Goal: Task Accomplishment & Management: Use online tool/utility

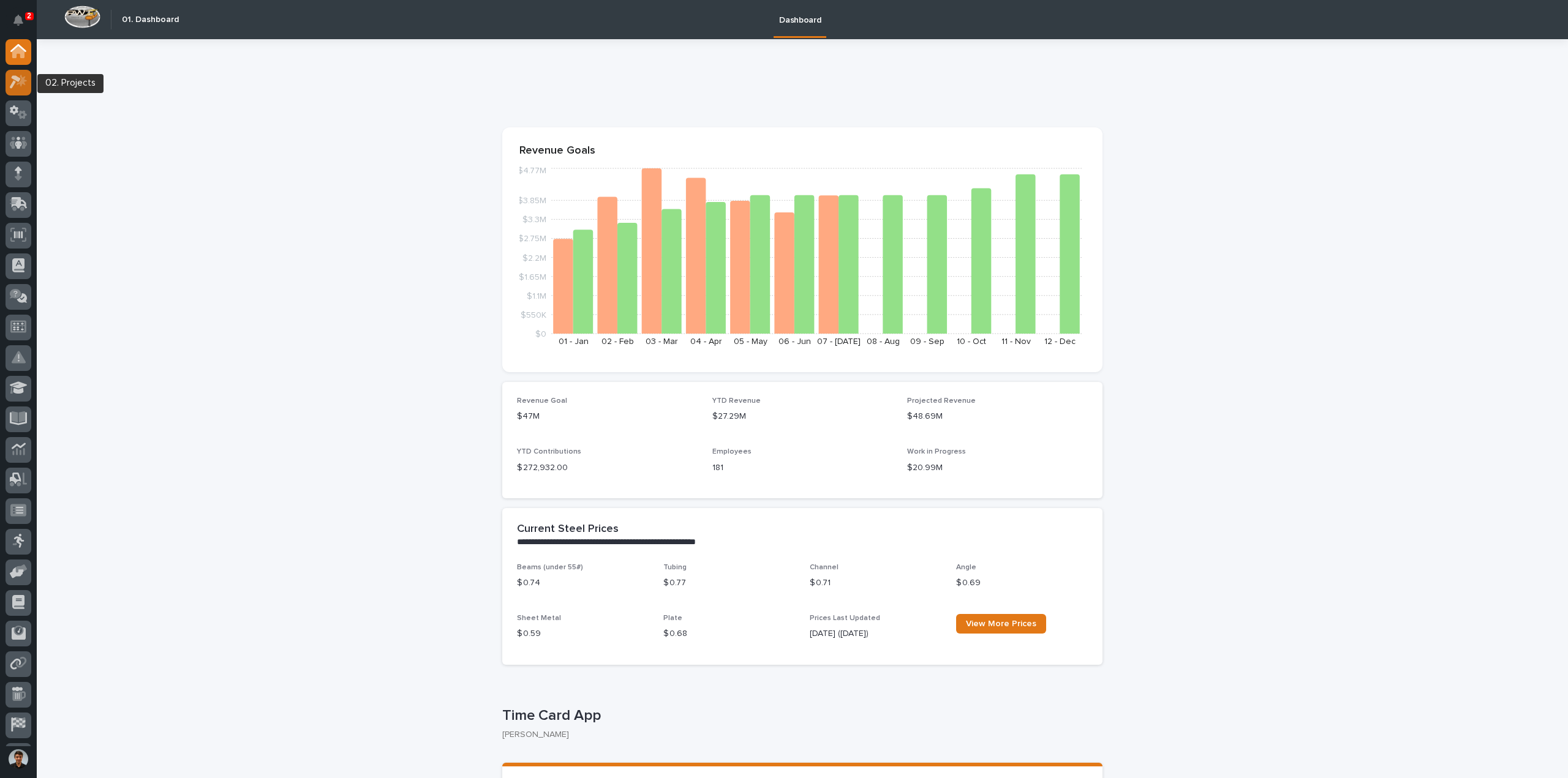
click at [19, 91] on div at bounding box center [18, 82] width 26 height 26
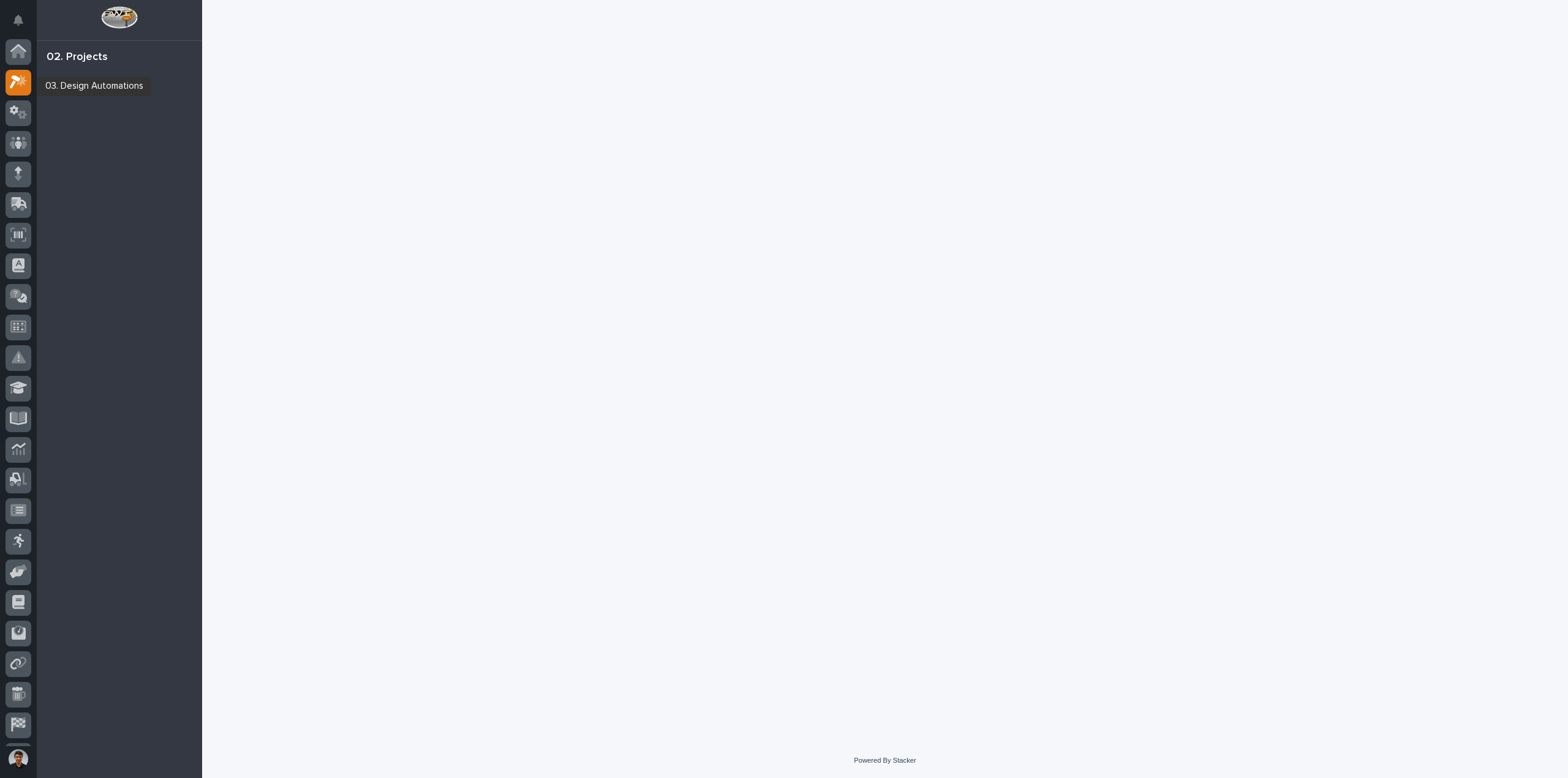
scroll to position [27, 0]
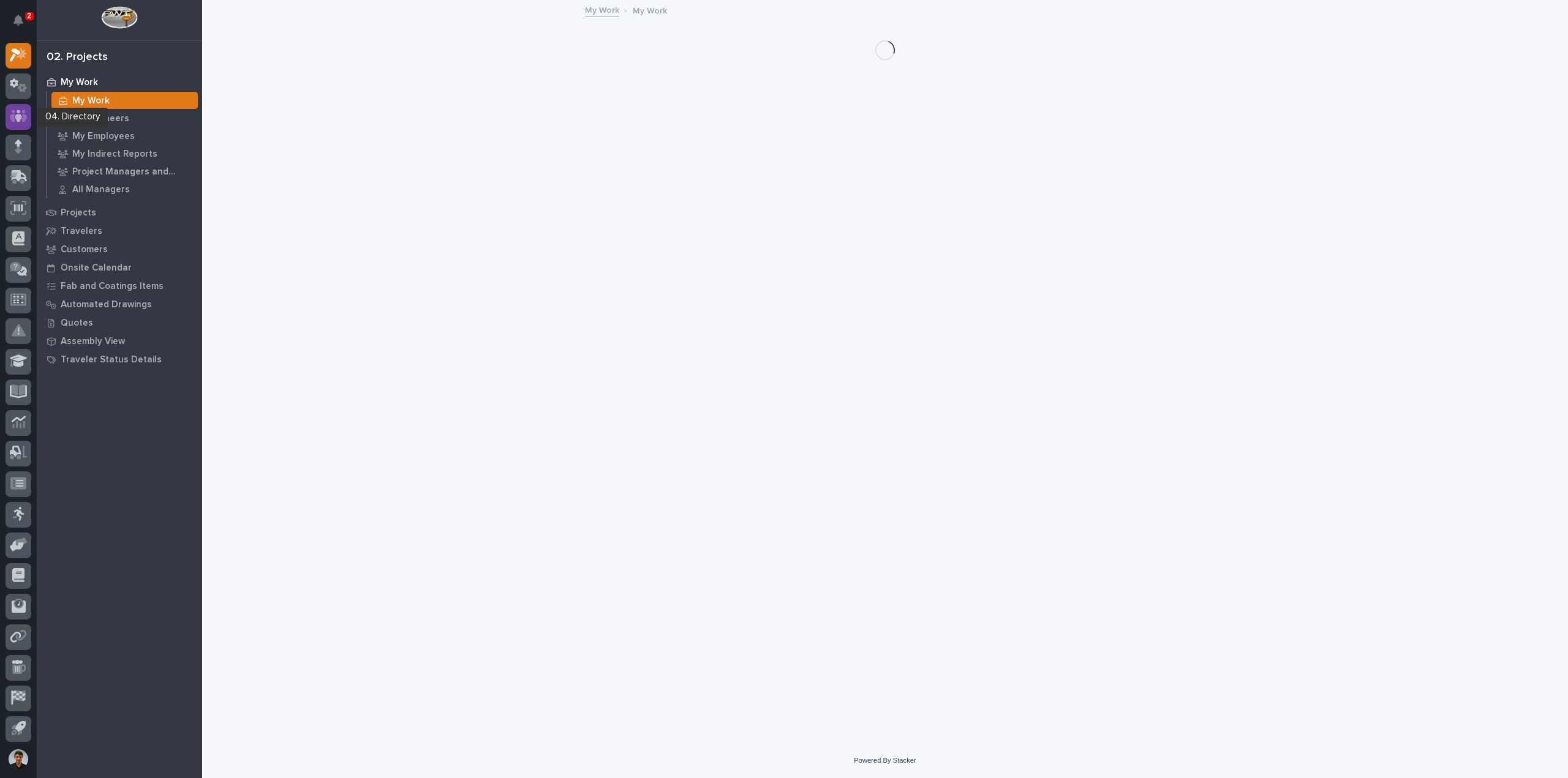
click at [21, 115] on icon at bounding box center [18, 116] width 7 height 13
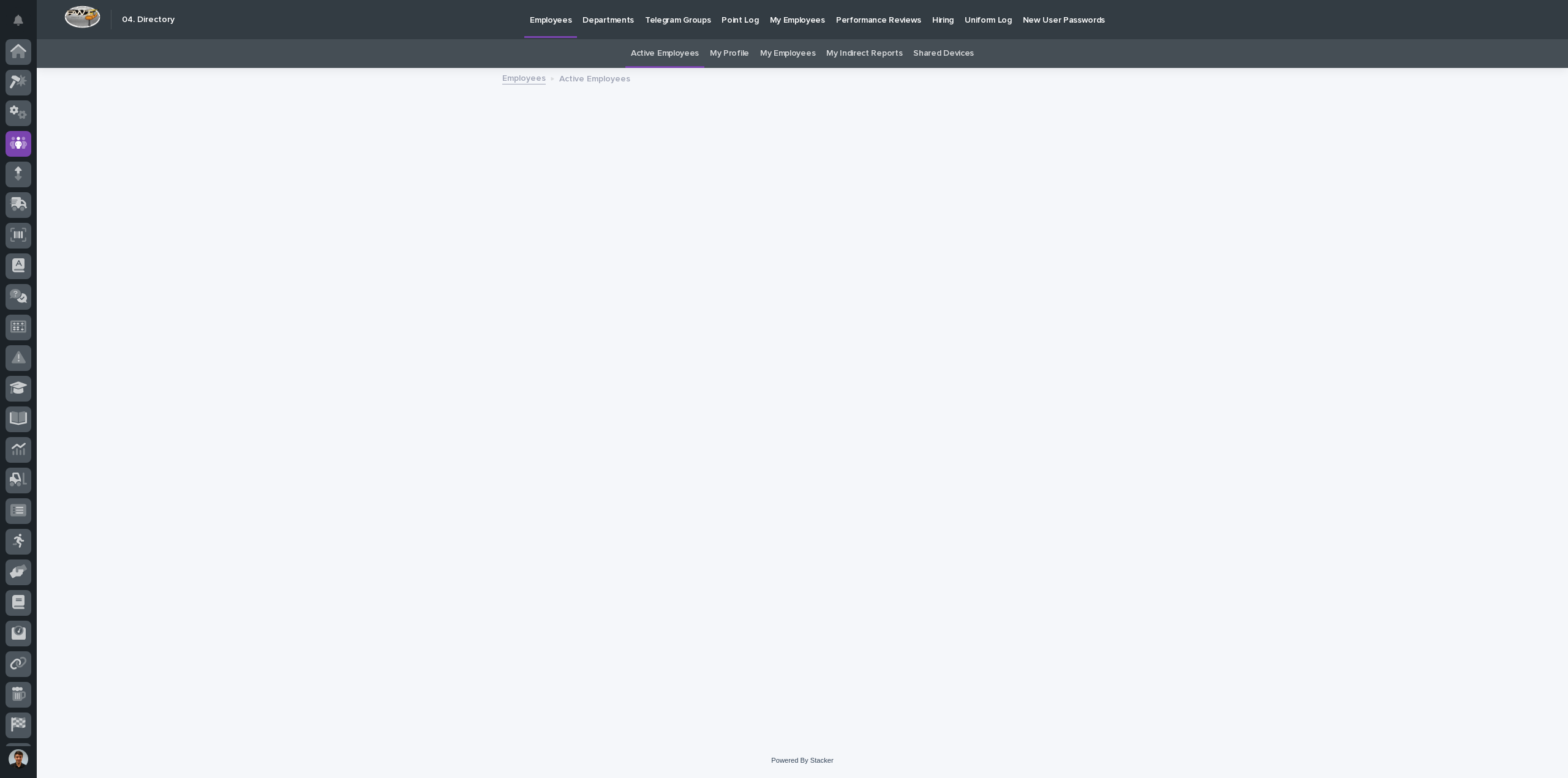
scroll to position [27, 0]
click at [29, 81] on div at bounding box center [18, 86] width 26 height 26
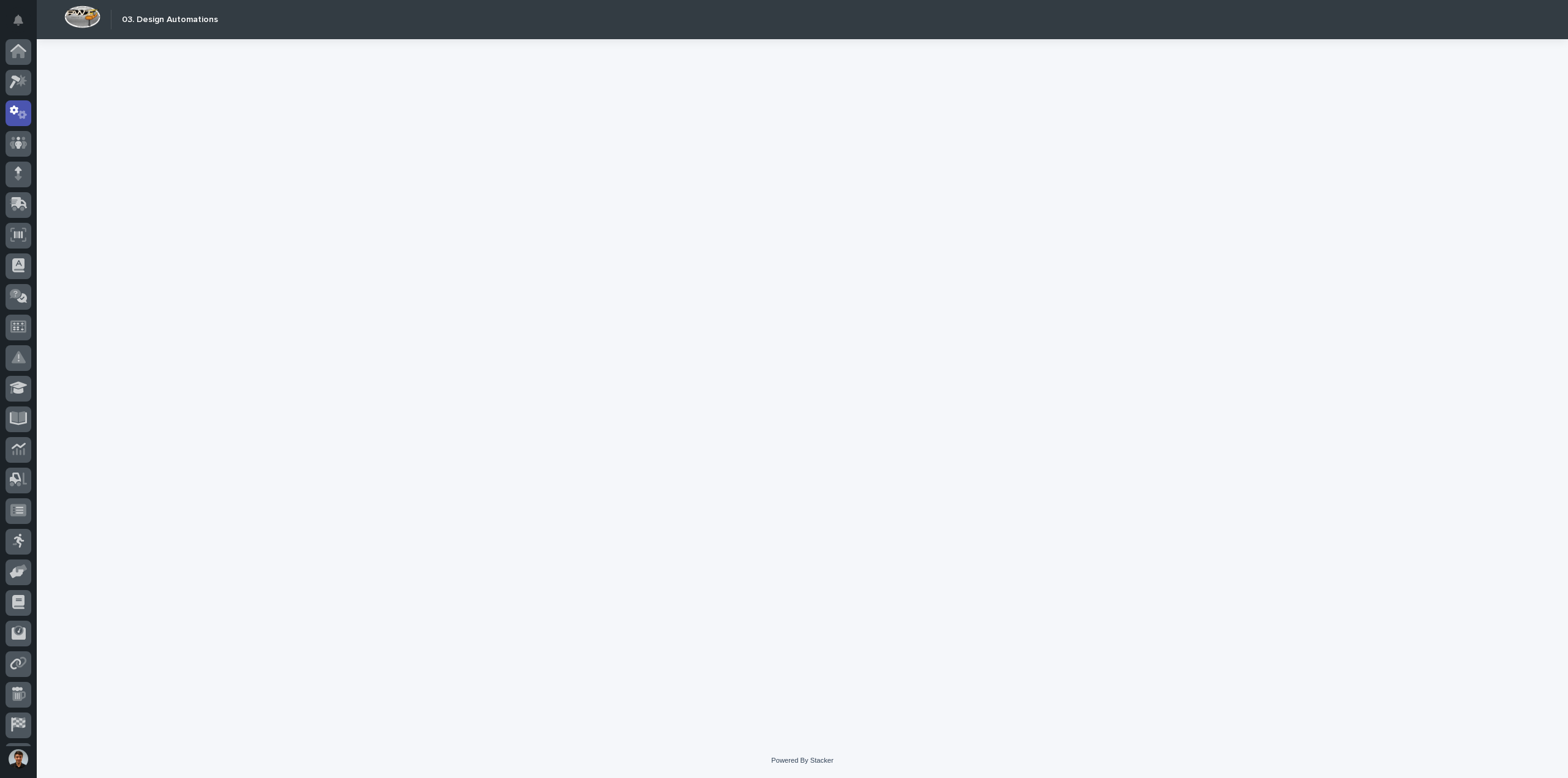
scroll to position [27, 0]
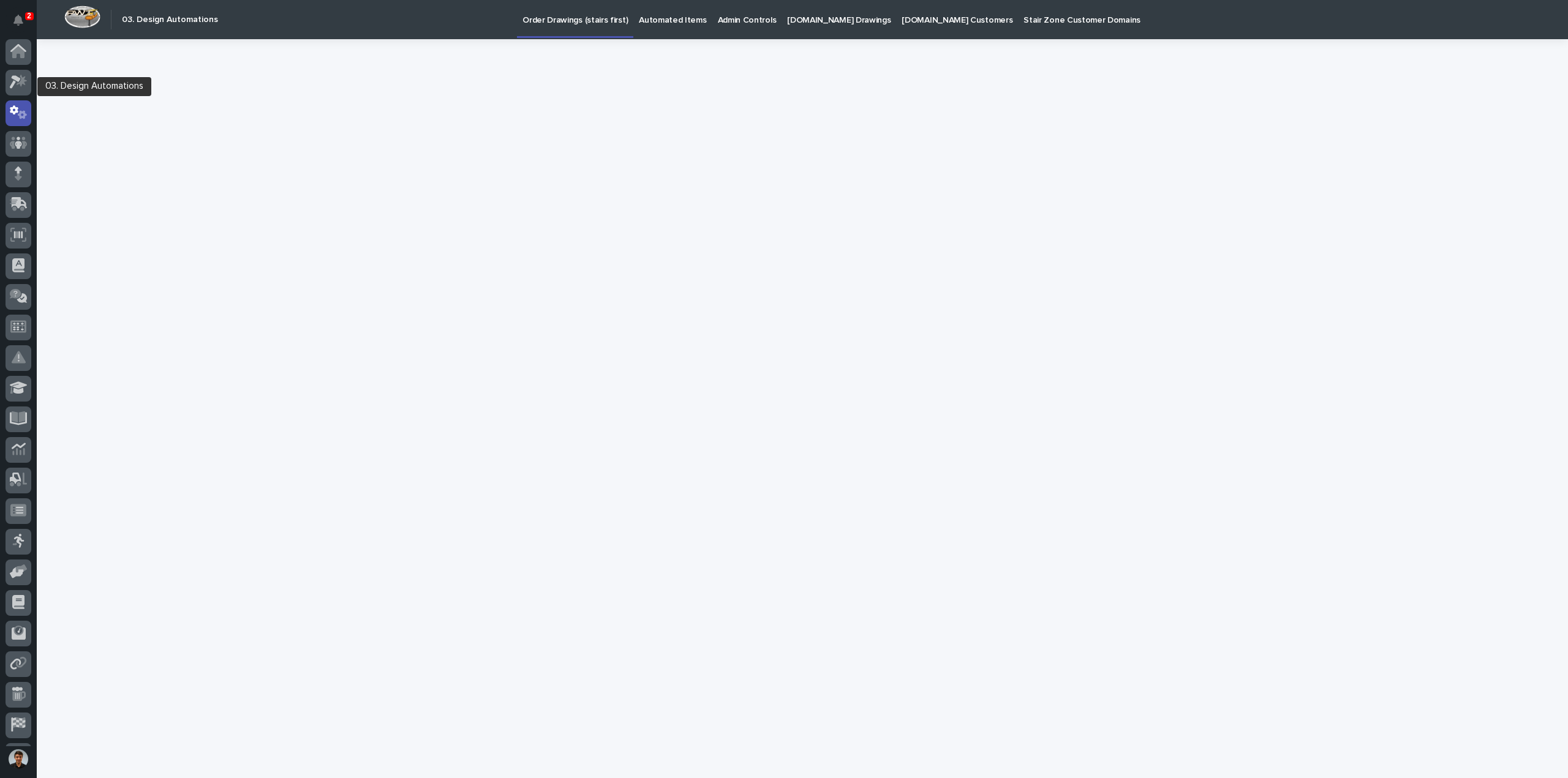
scroll to position [27, 0]
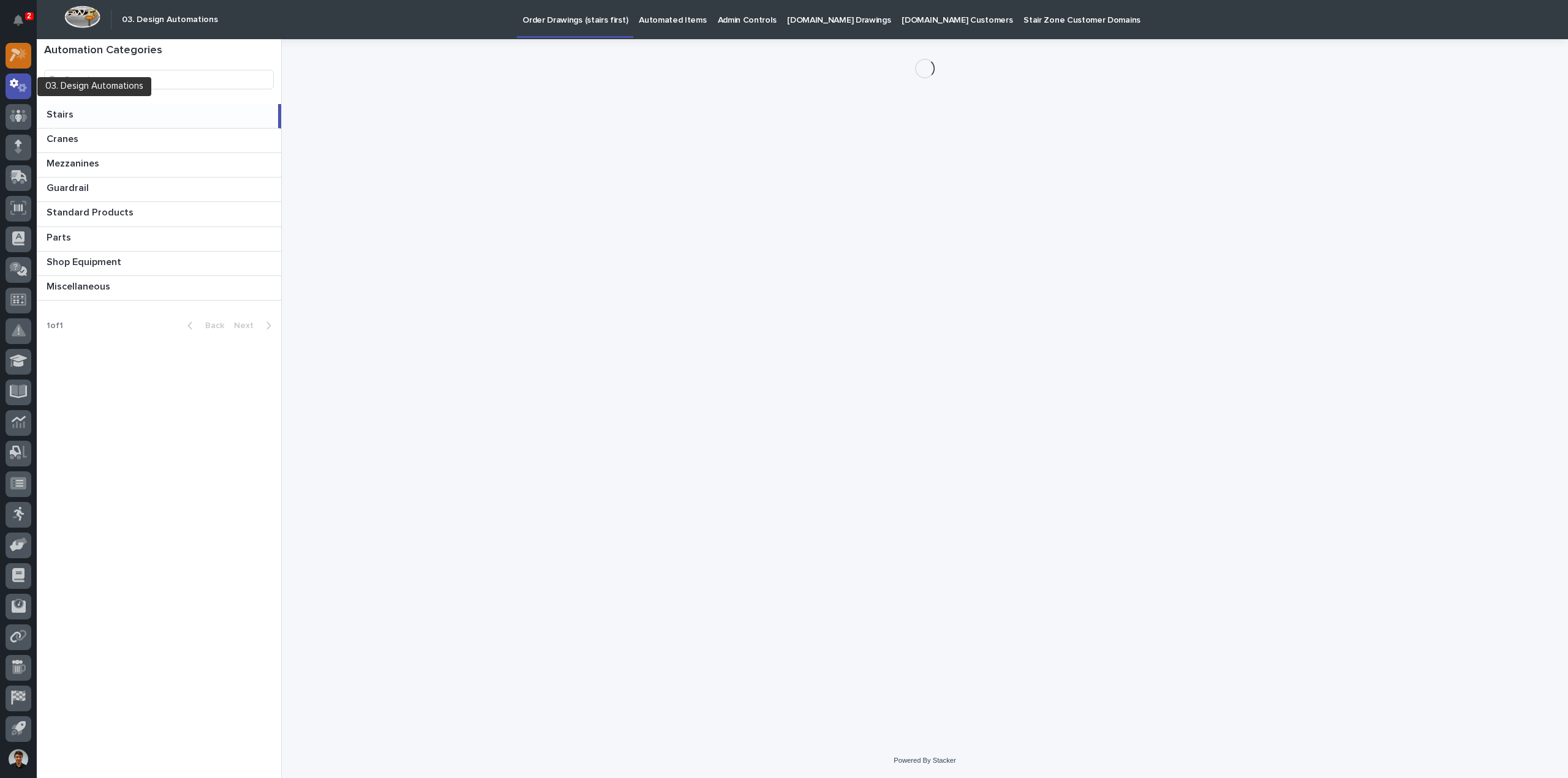
click at [24, 58] on icon at bounding box center [21, 54] width 10 height 13
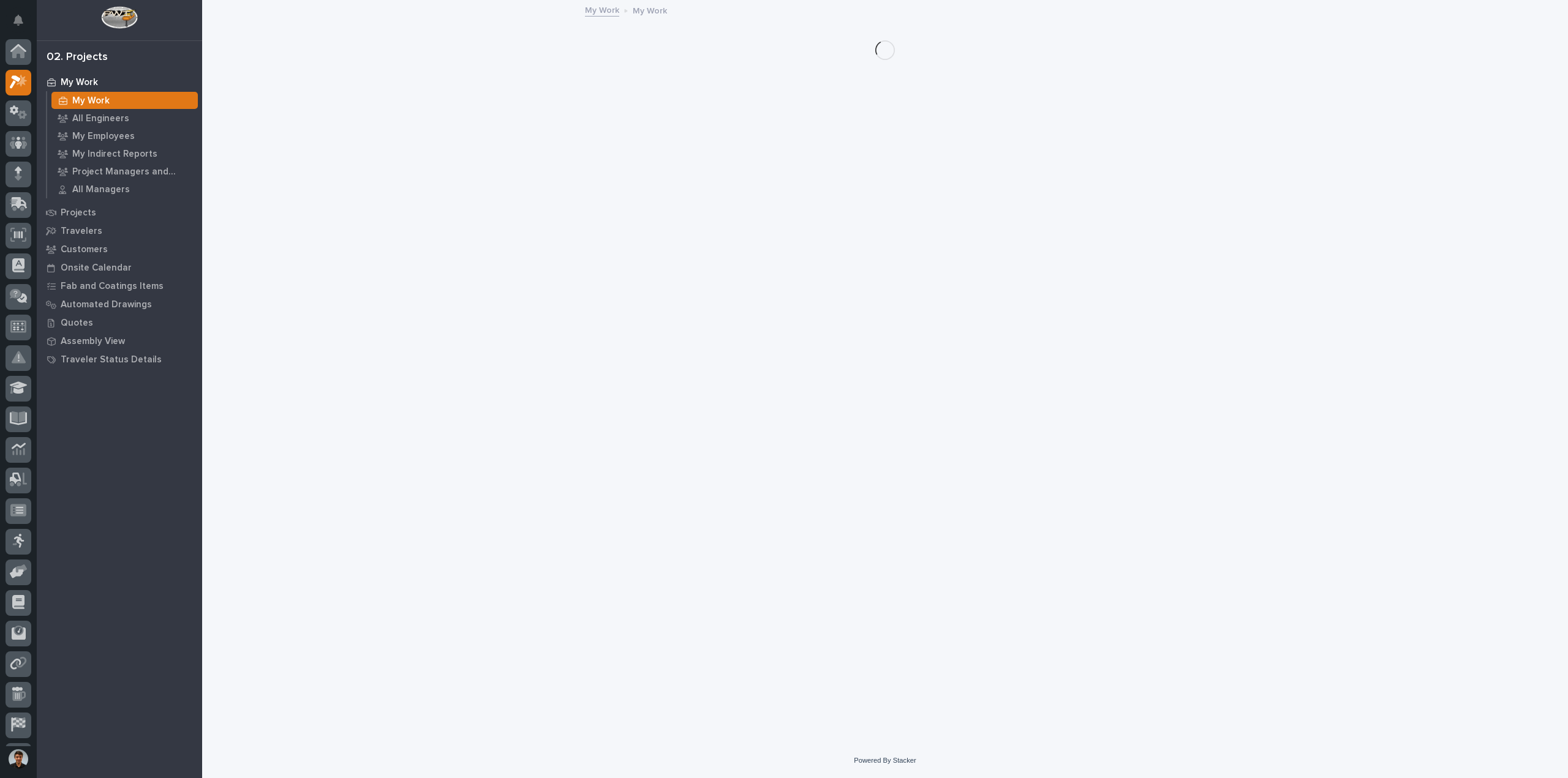
scroll to position [27, 0]
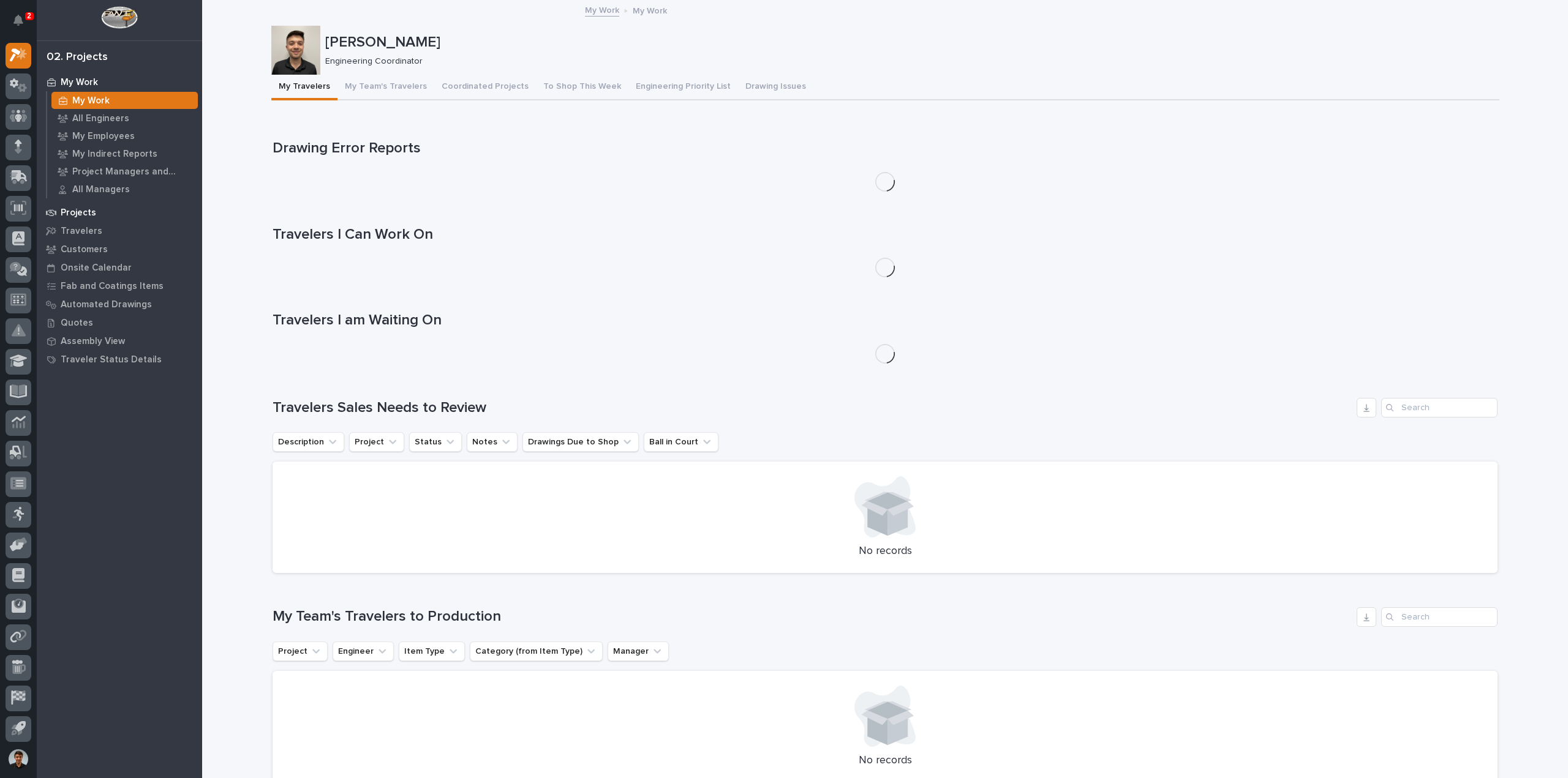
click at [77, 212] on p "Projects" at bounding box center [78, 213] width 36 height 11
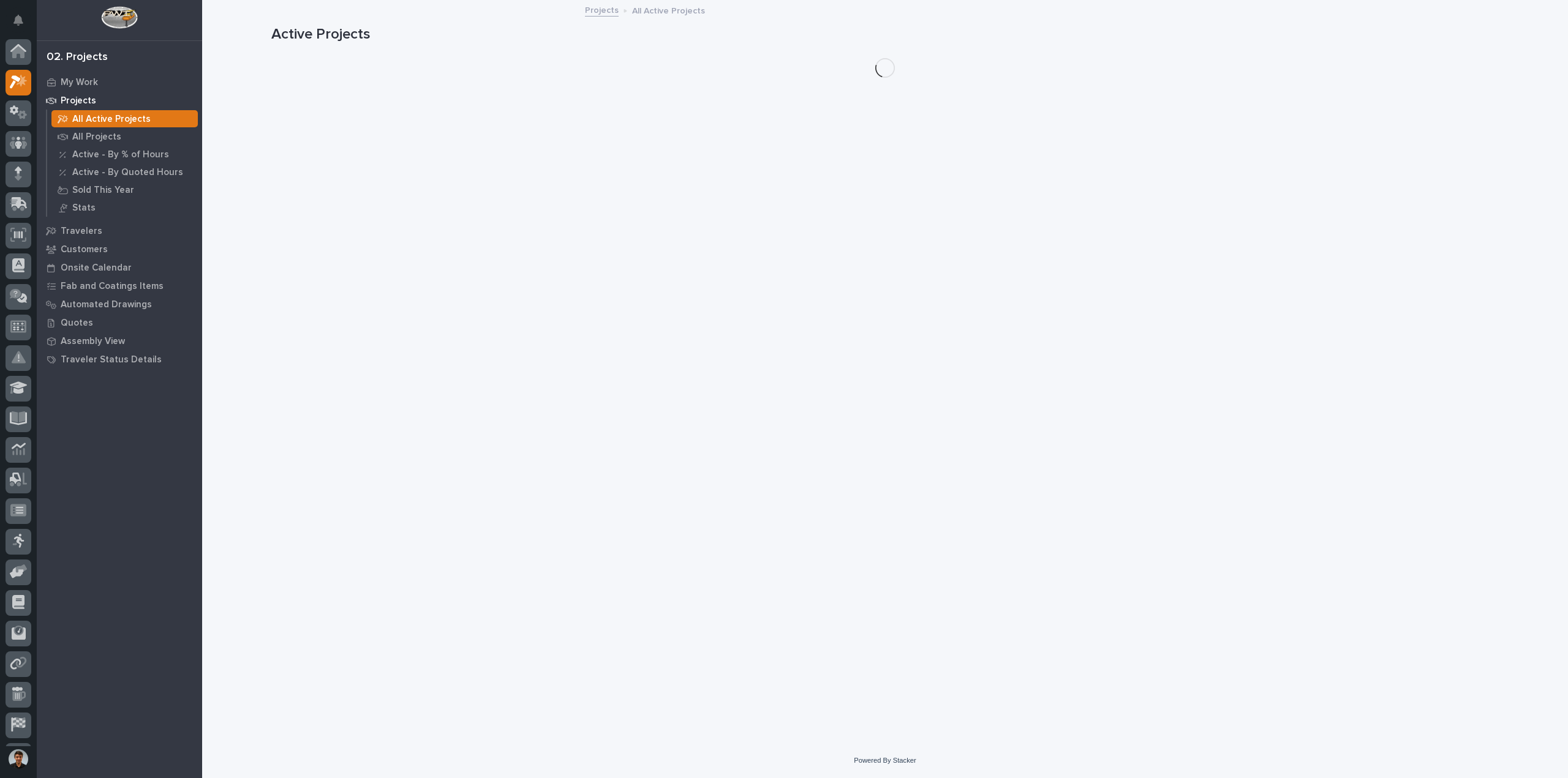
scroll to position [27, 0]
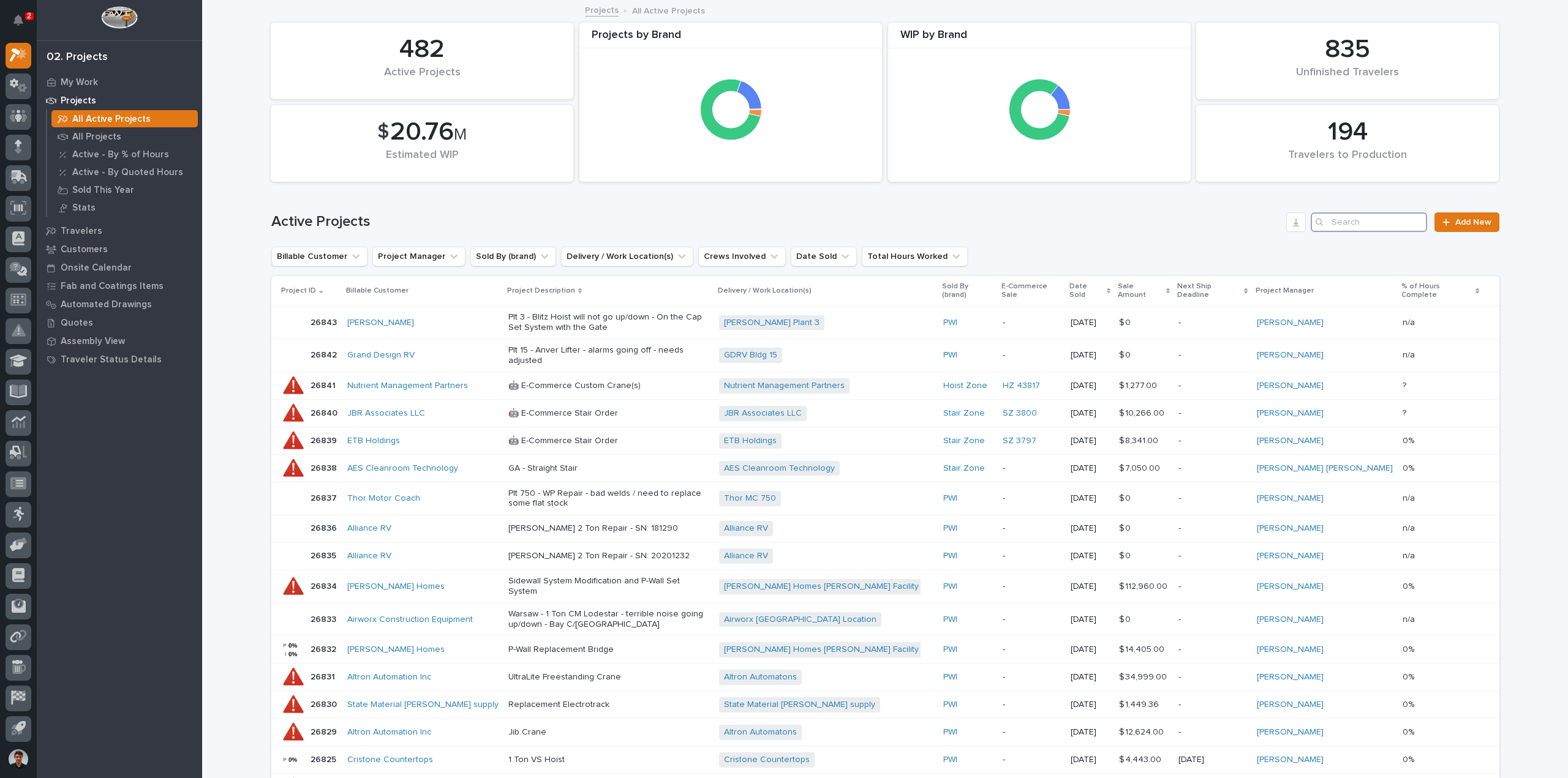
click at [1342, 228] on input "Search" at bounding box center [1369, 222] width 116 height 19
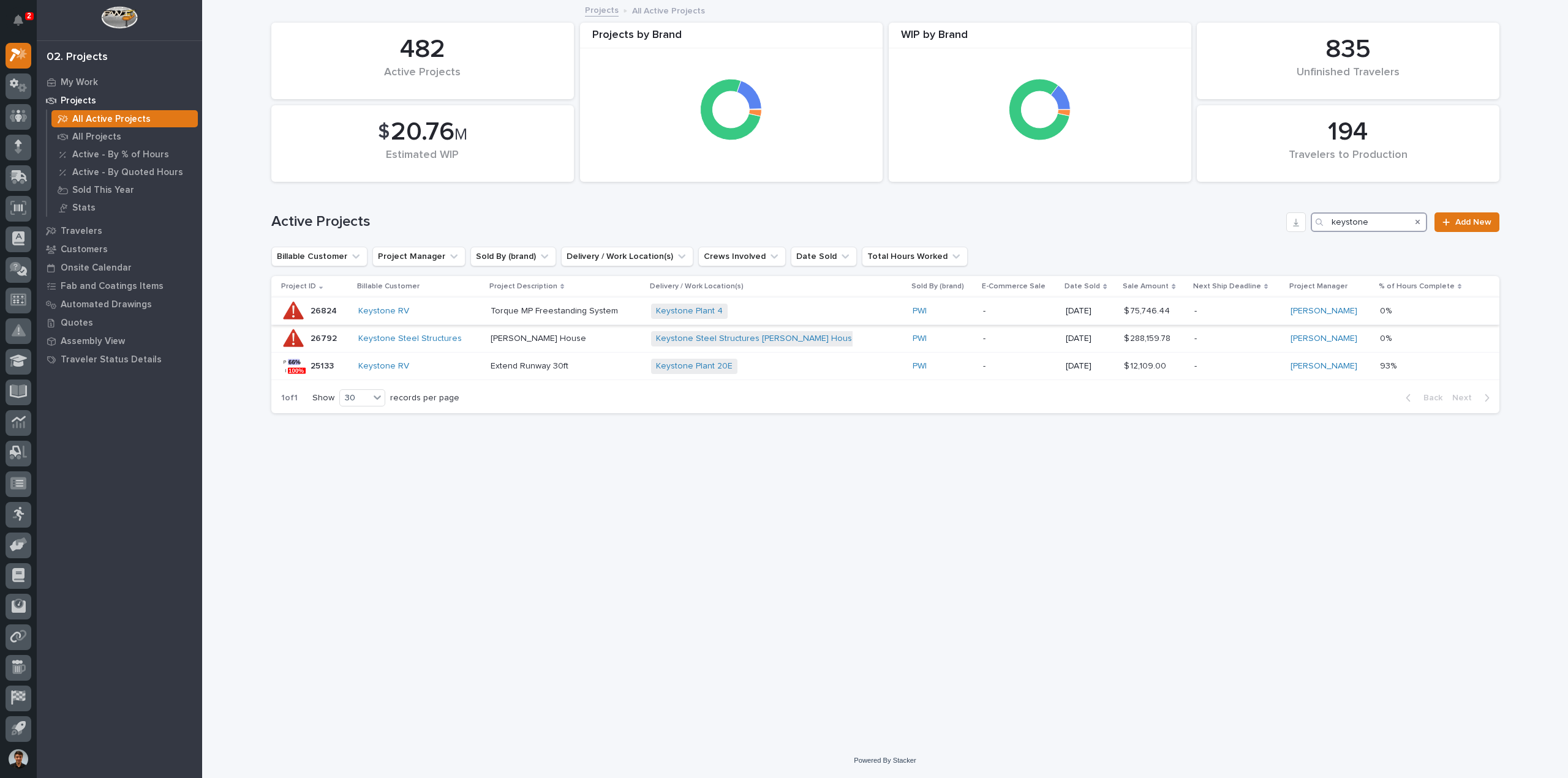
type input "keystone"
click at [462, 308] on div "Keystone RV" at bounding box center [420, 311] width 123 height 10
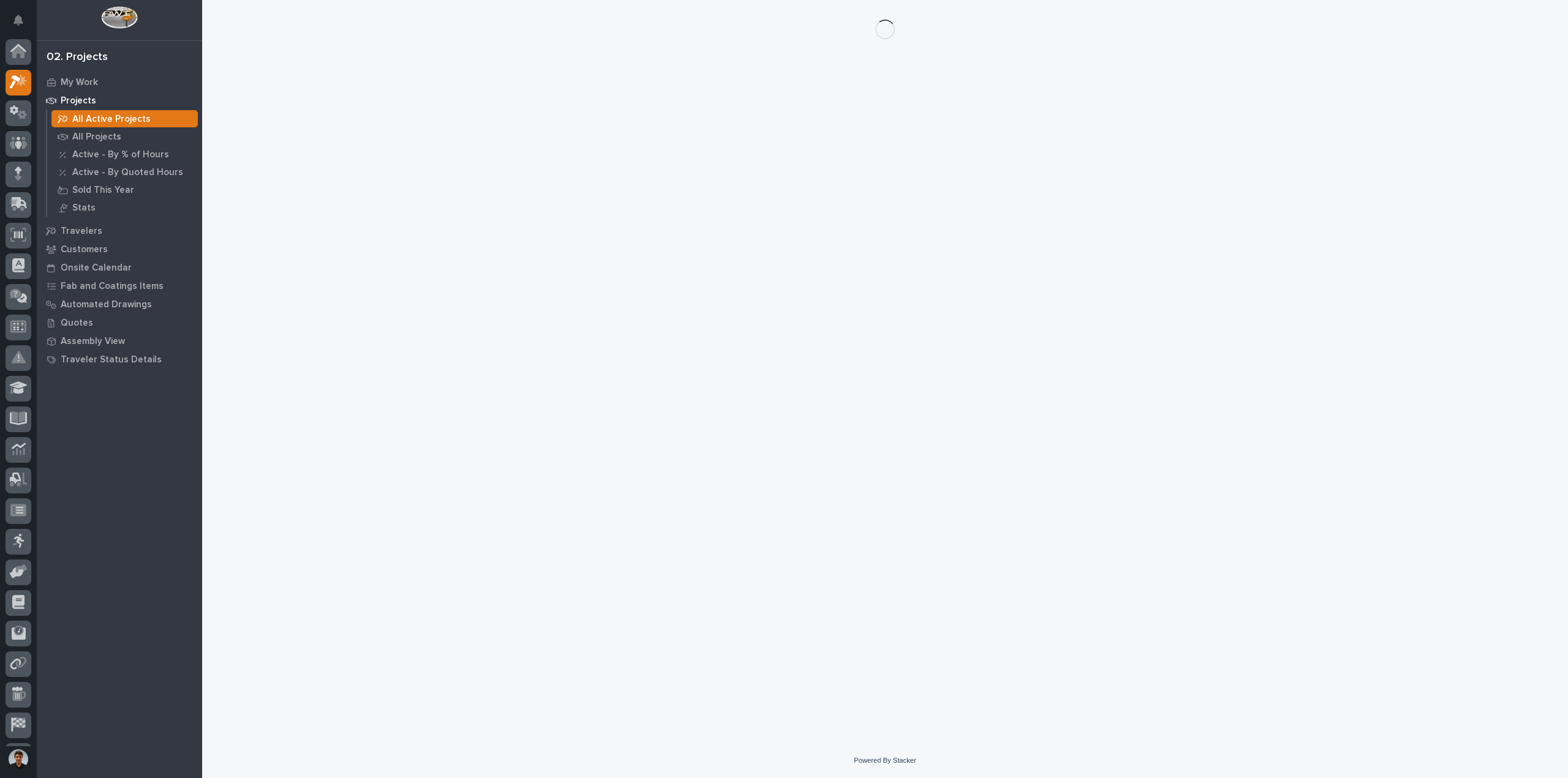
scroll to position [27, 0]
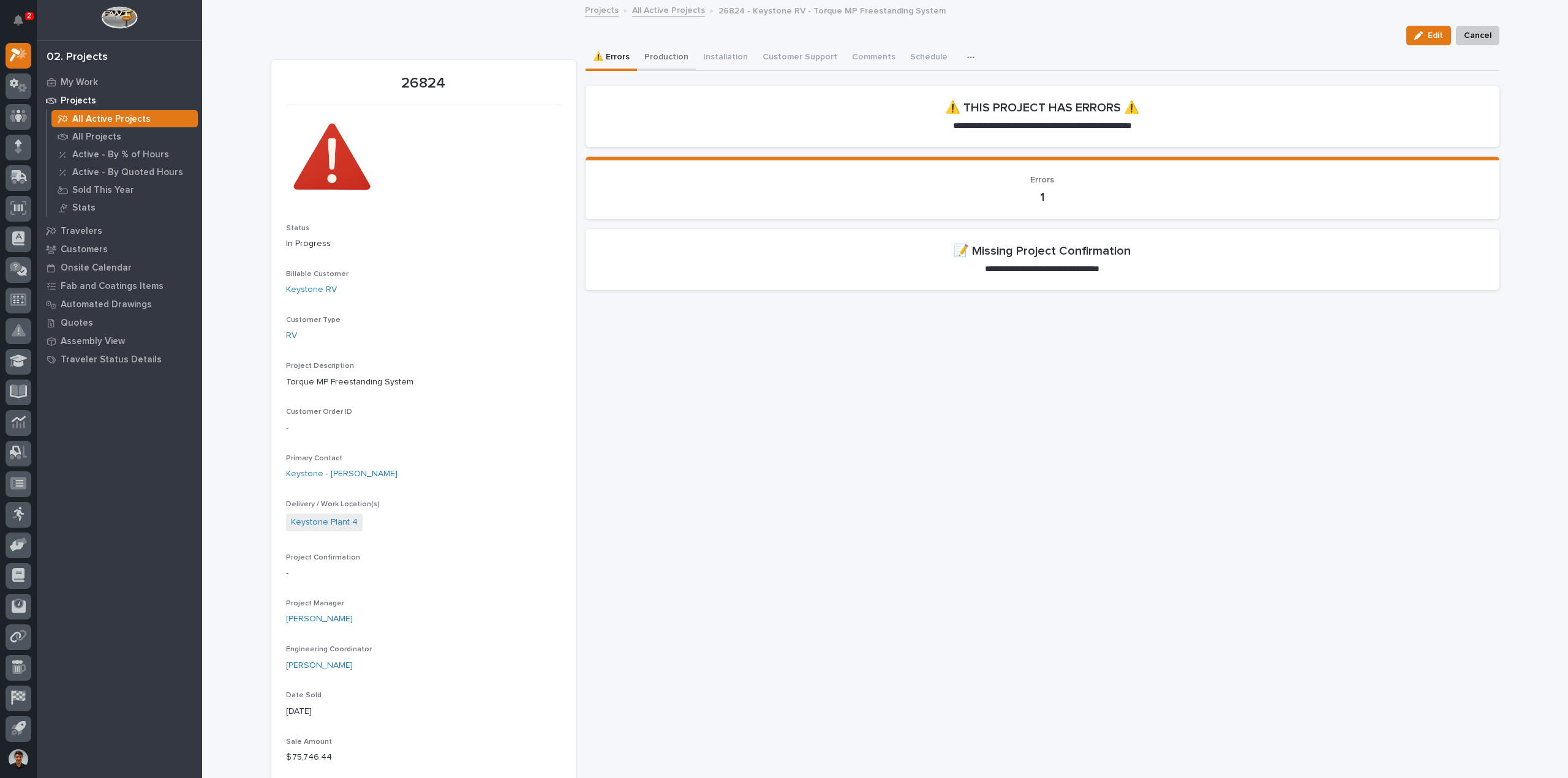
click at [653, 58] on button "Production" at bounding box center [666, 58] width 58 height 26
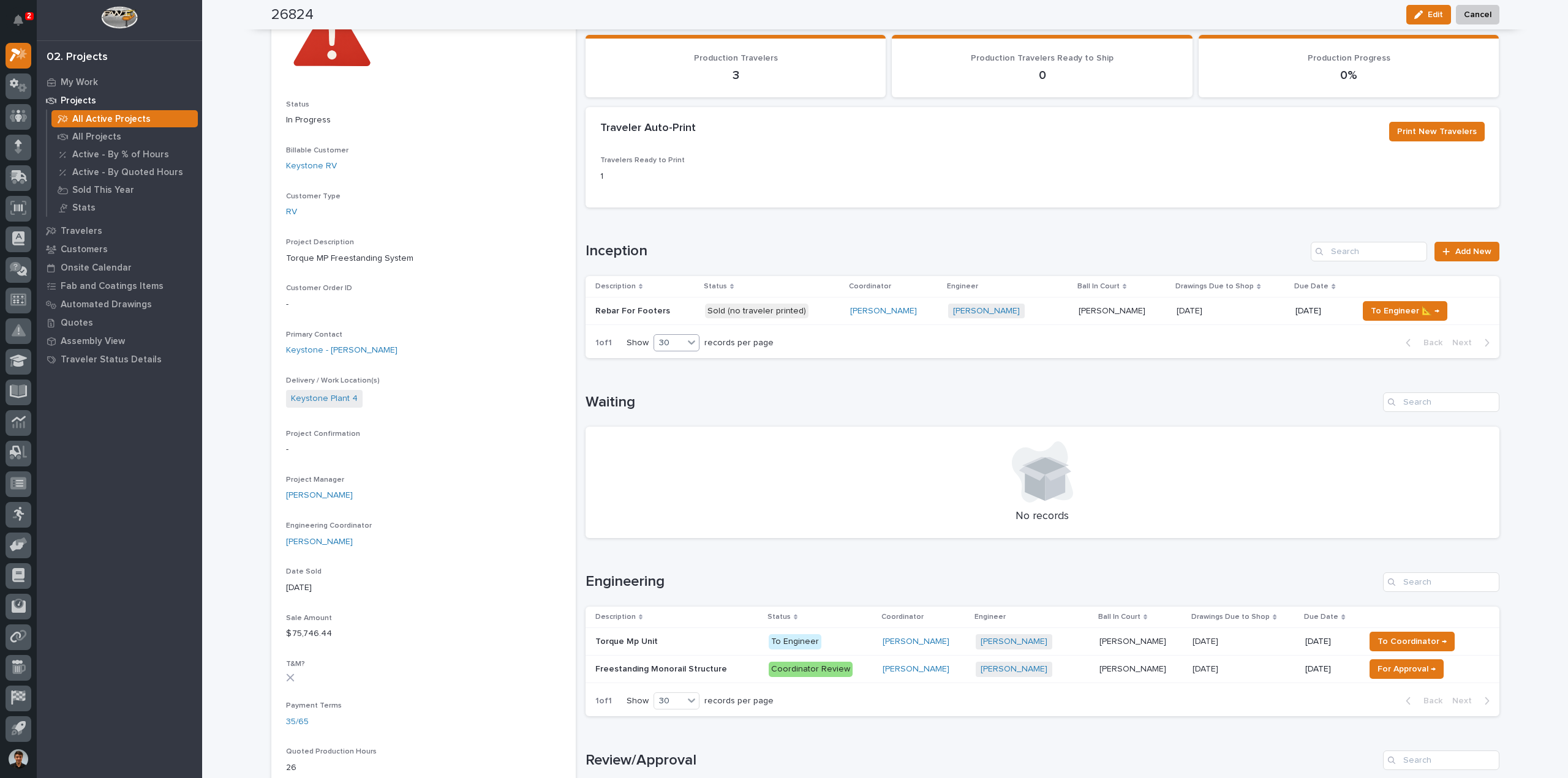
scroll to position [245, 0]
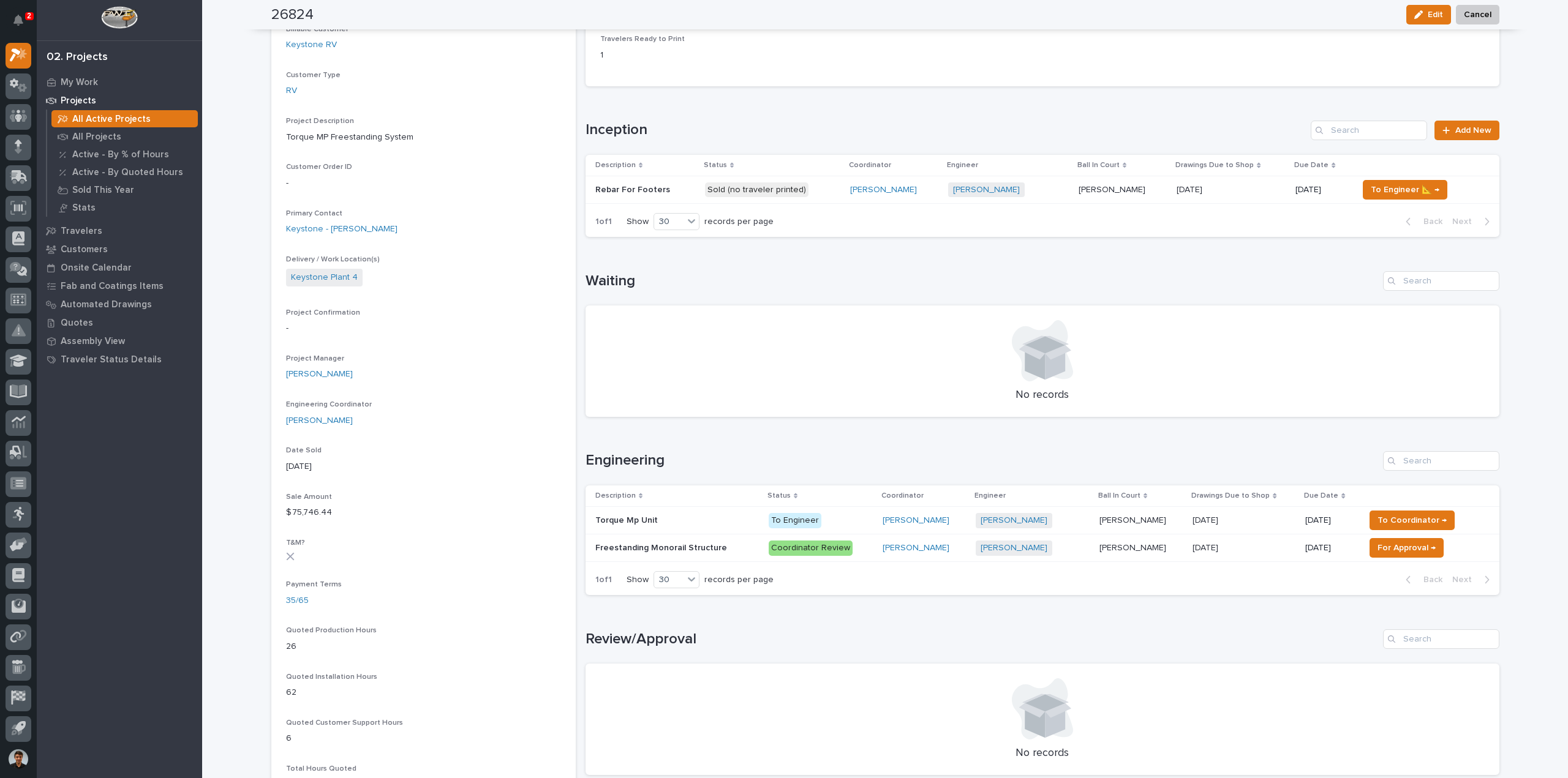
click at [727, 543] on p at bounding box center [677, 548] width 164 height 10
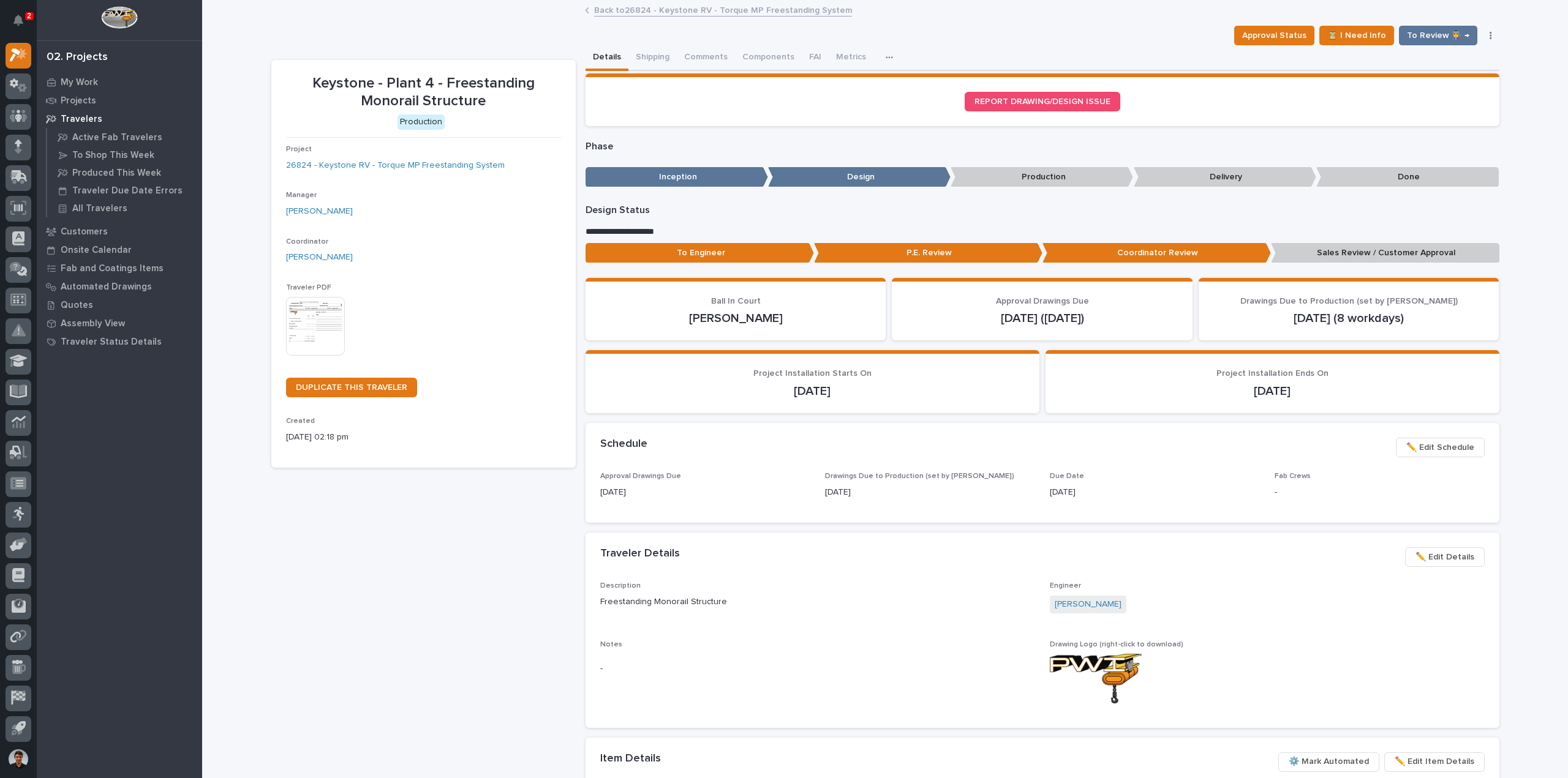
click at [692, 253] on p "To Engineer" at bounding box center [699, 253] width 229 height 20
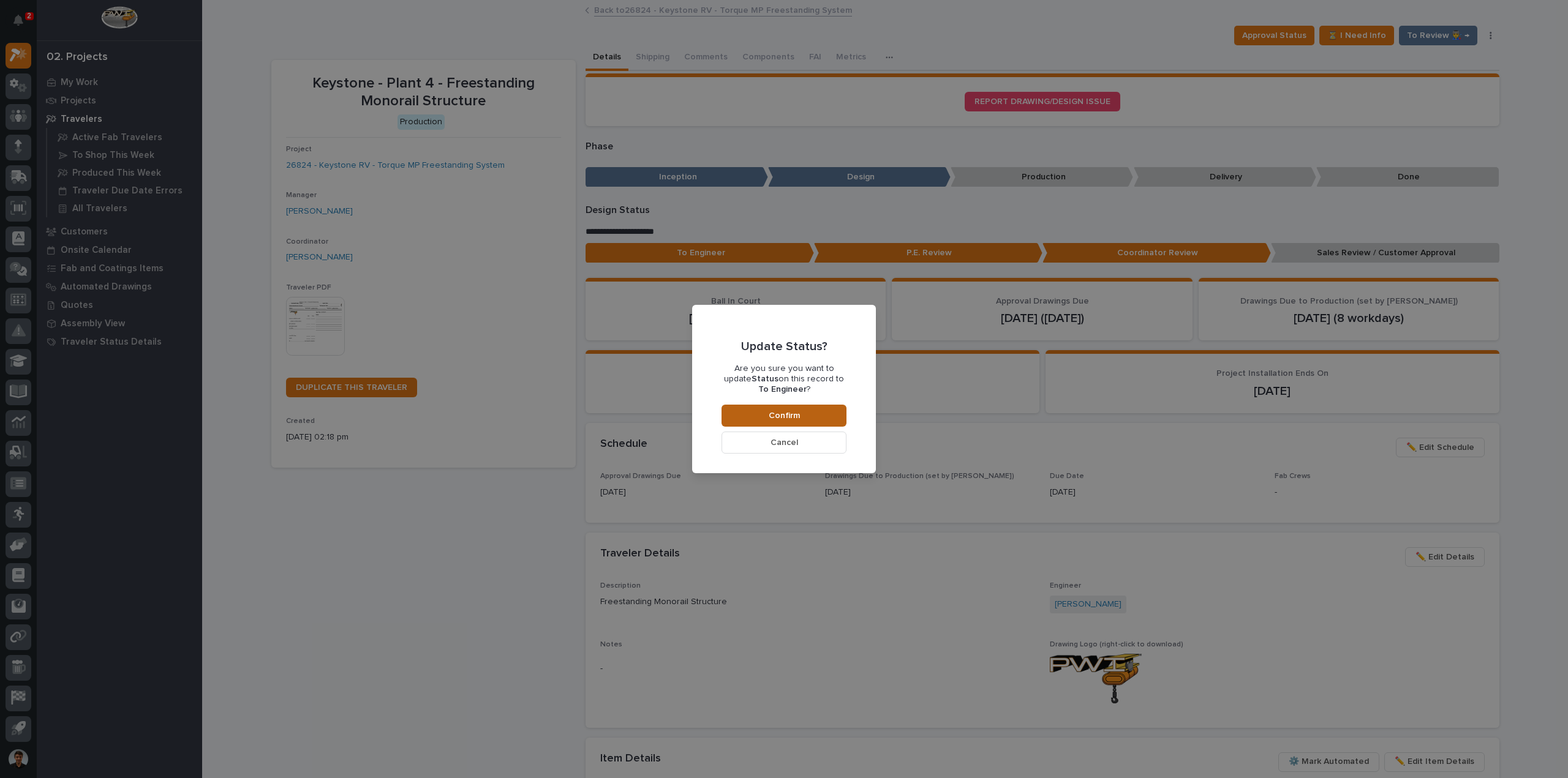
click at [767, 407] on button "Confirm" at bounding box center [784, 416] width 125 height 22
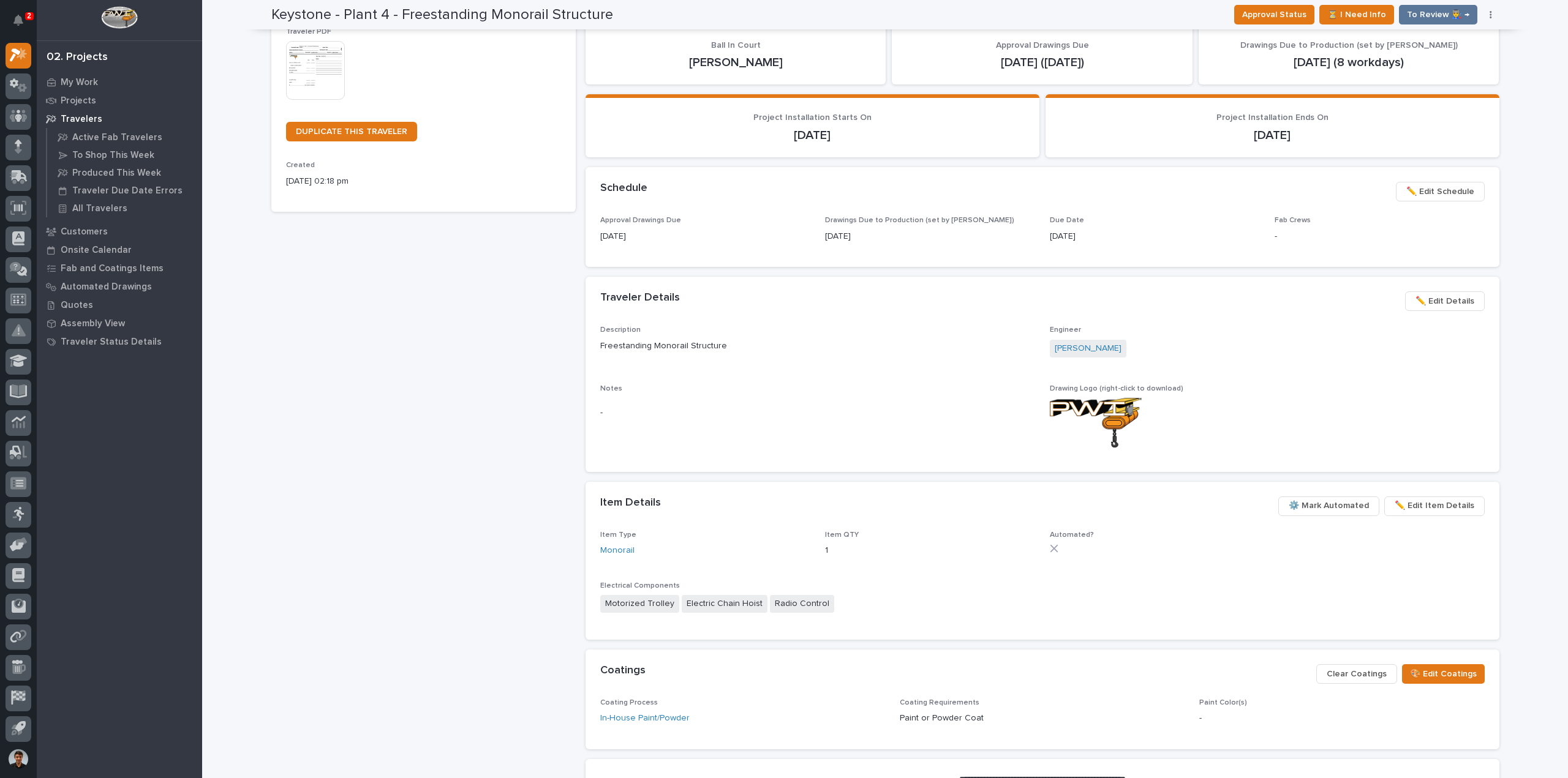
scroll to position [257, 0]
click at [1453, 297] on span "✏️ Edit Details" at bounding box center [1444, 301] width 58 height 15
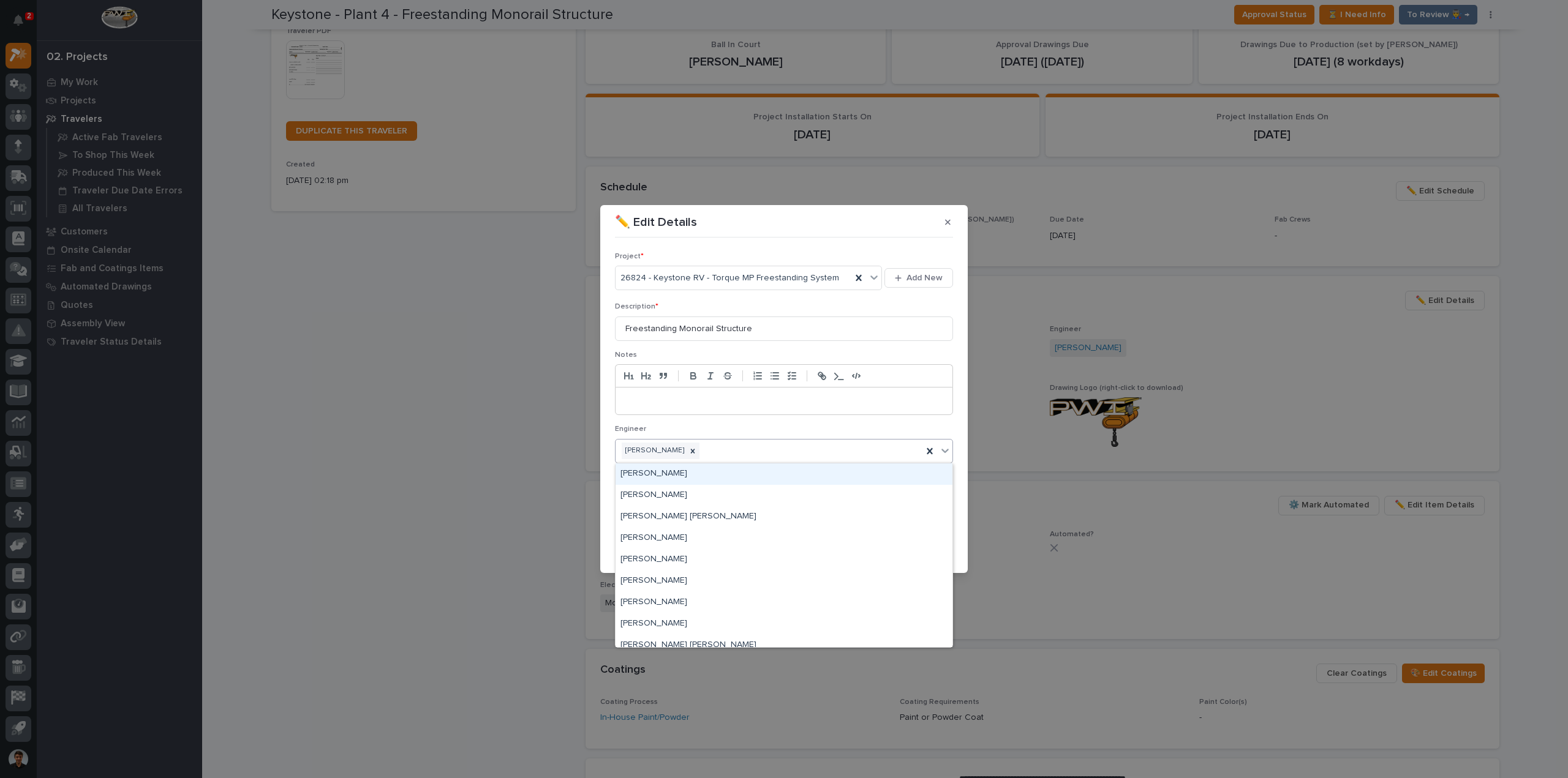
click at [700, 449] on div "[PERSON_NAME]" at bounding box center [769, 450] width 307 height 21
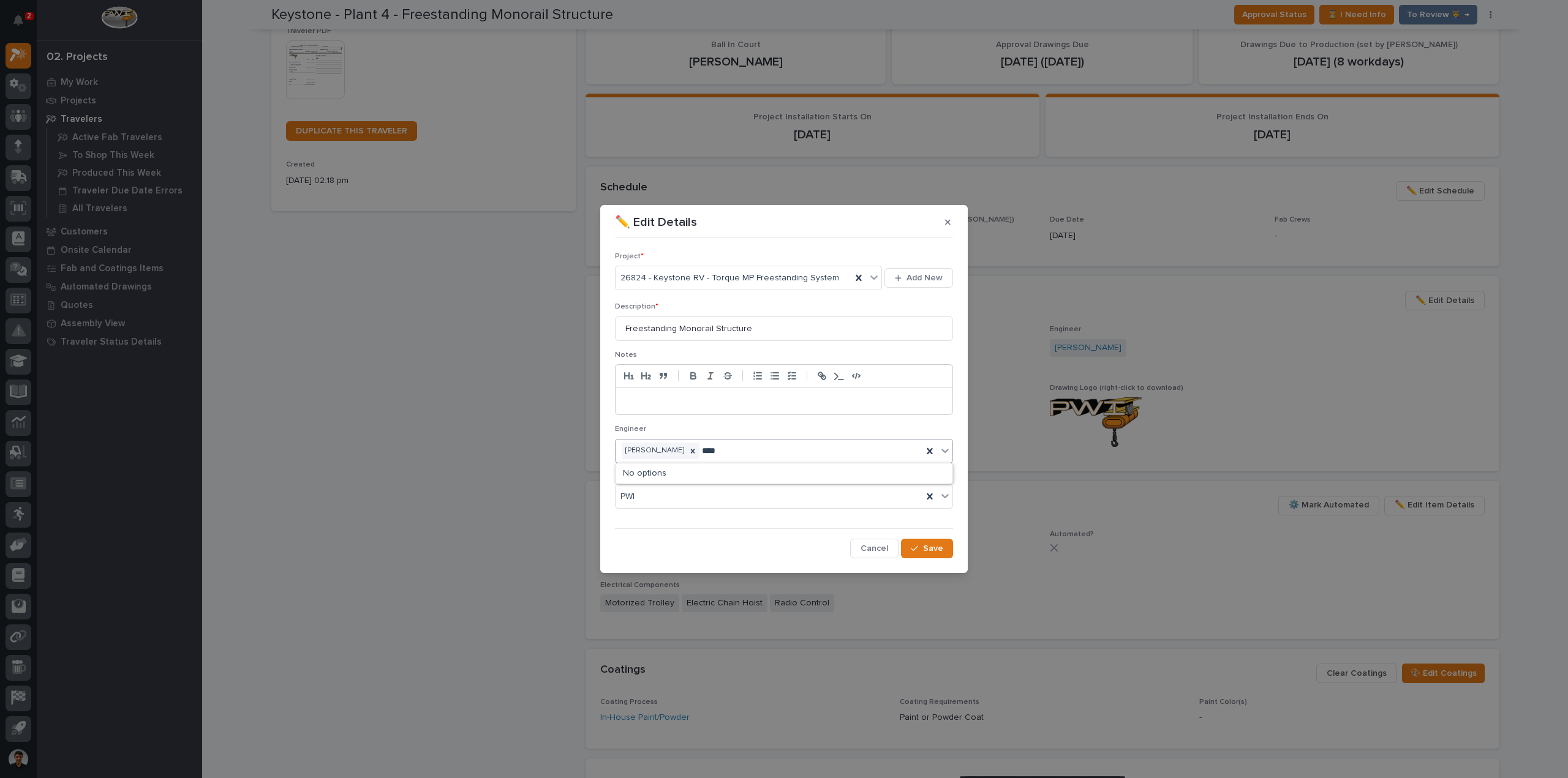
type input "*****"
click at [676, 474] on div "[PERSON_NAME]" at bounding box center [784, 474] width 337 height 21
click at [769, 450] on icon at bounding box center [773, 451] width 9 height 9
click at [946, 547] on button "Save" at bounding box center [927, 549] width 52 height 19
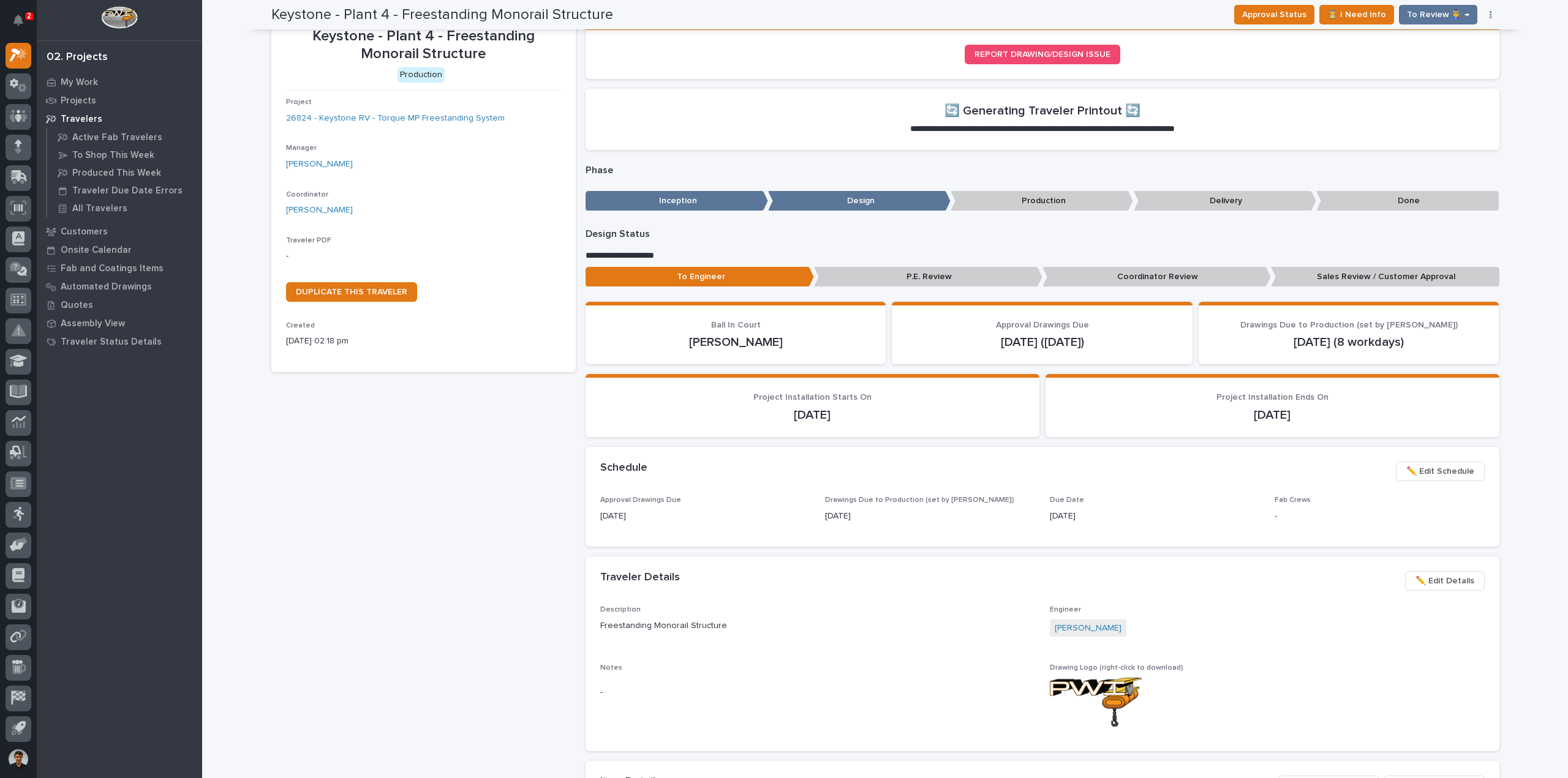
scroll to position [0, 0]
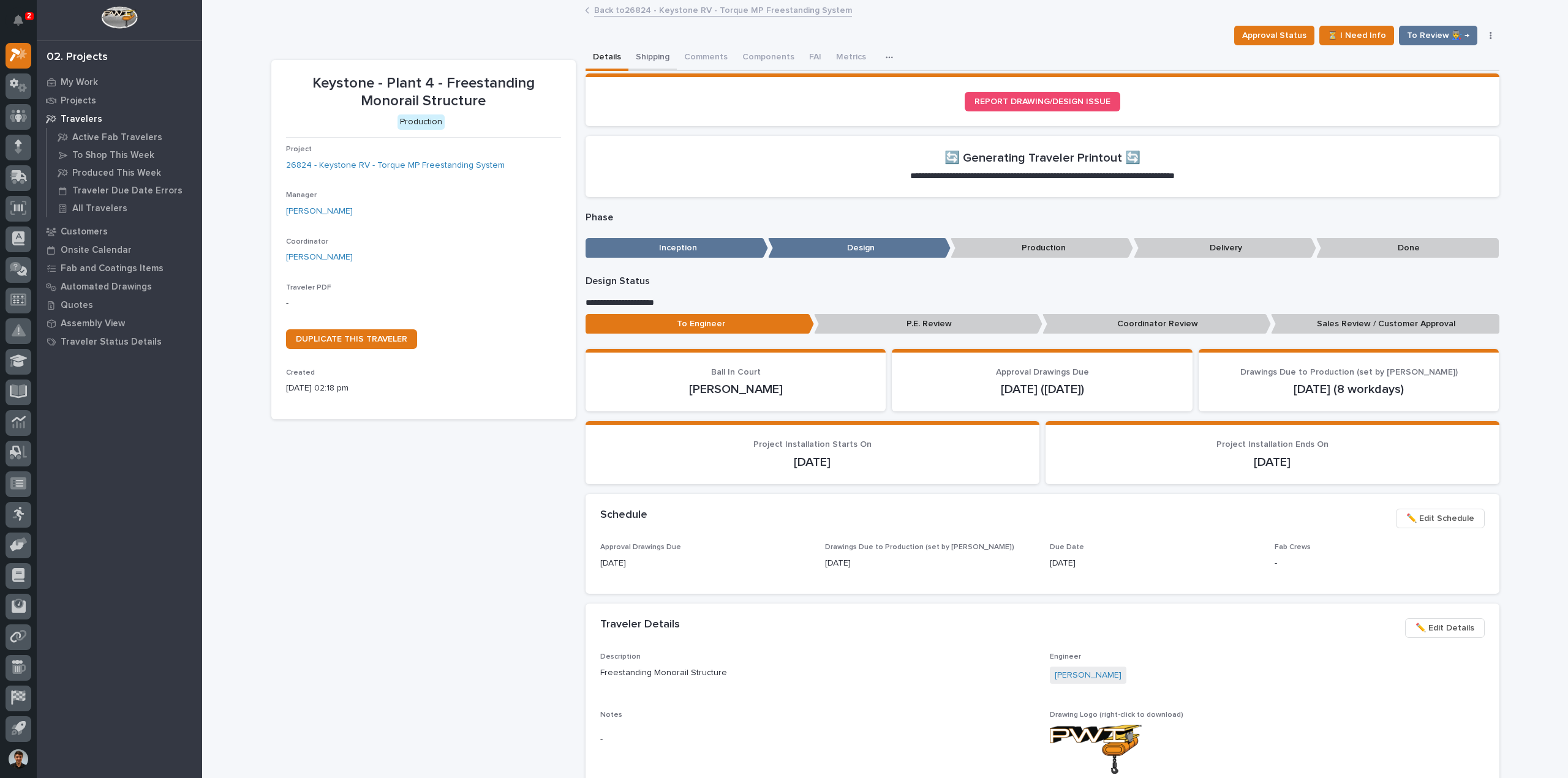
click at [643, 53] on button "Shipping" at bounding box center [652, 58] width 48 height 26
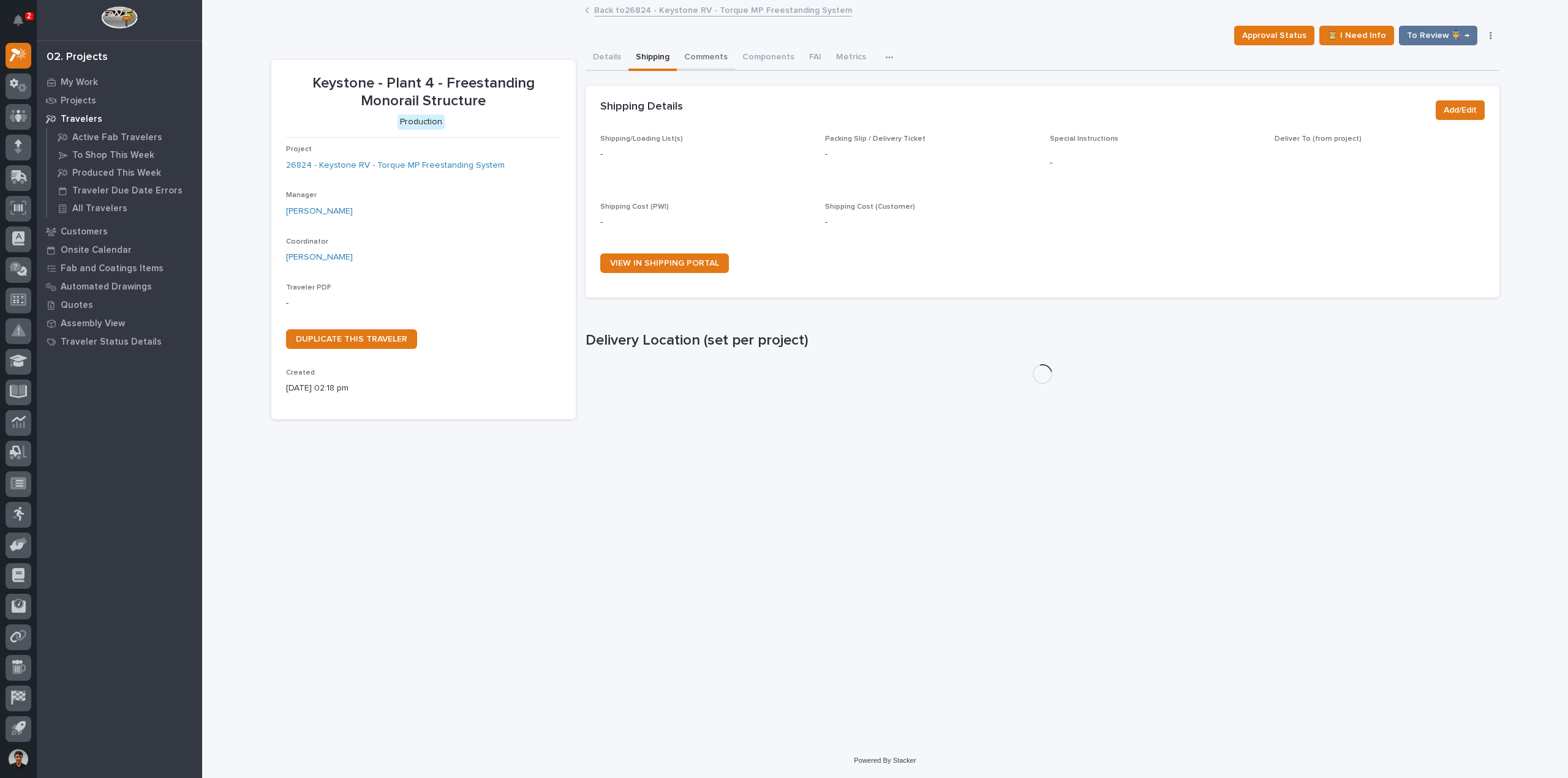
click at [710, 58] on button "Comments" at bounding box center [706, 58] width 58 height 26
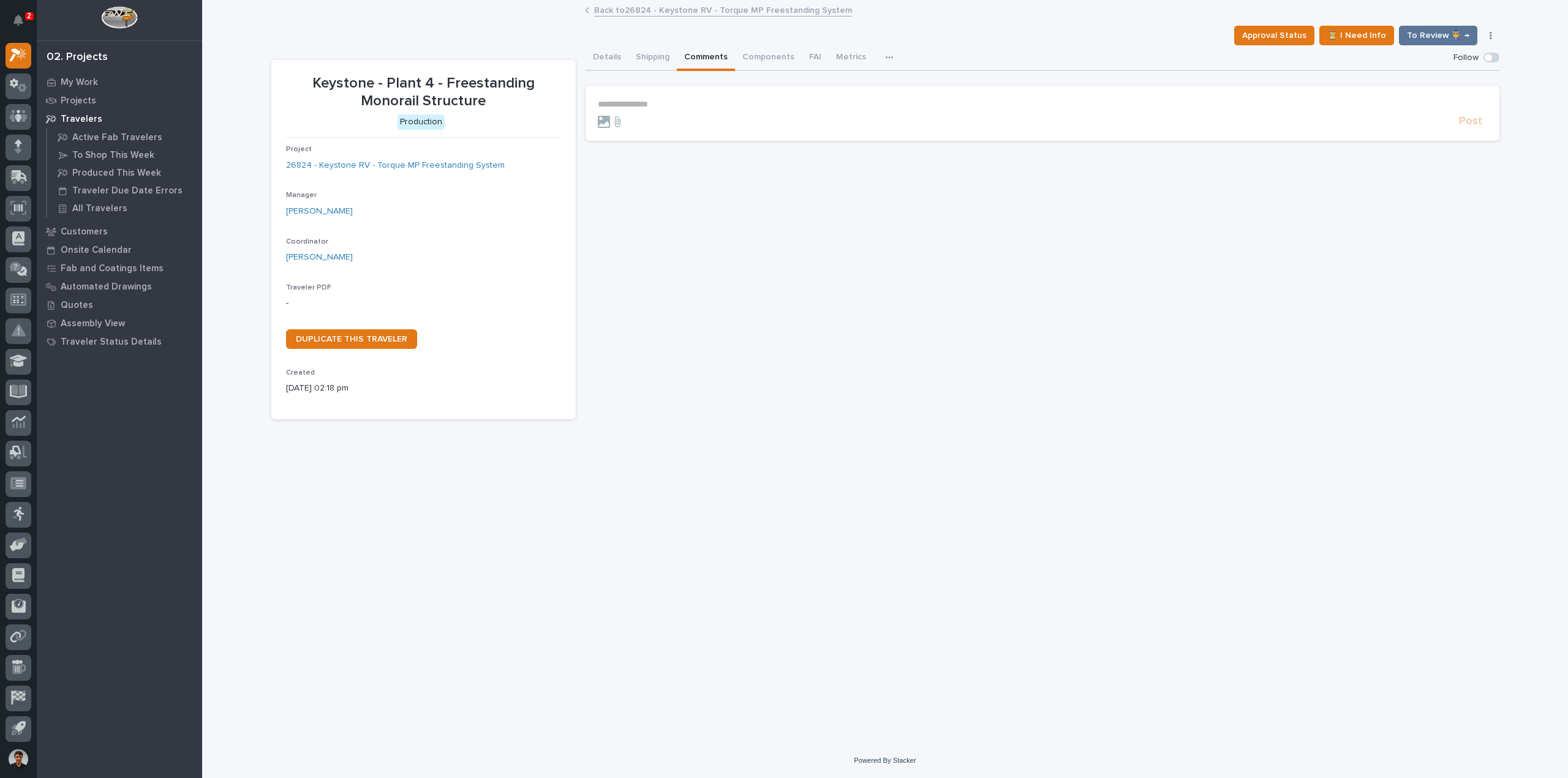
click at [649, 102] on p "**********" at bounding box center [1043, 104] width 889 height 10
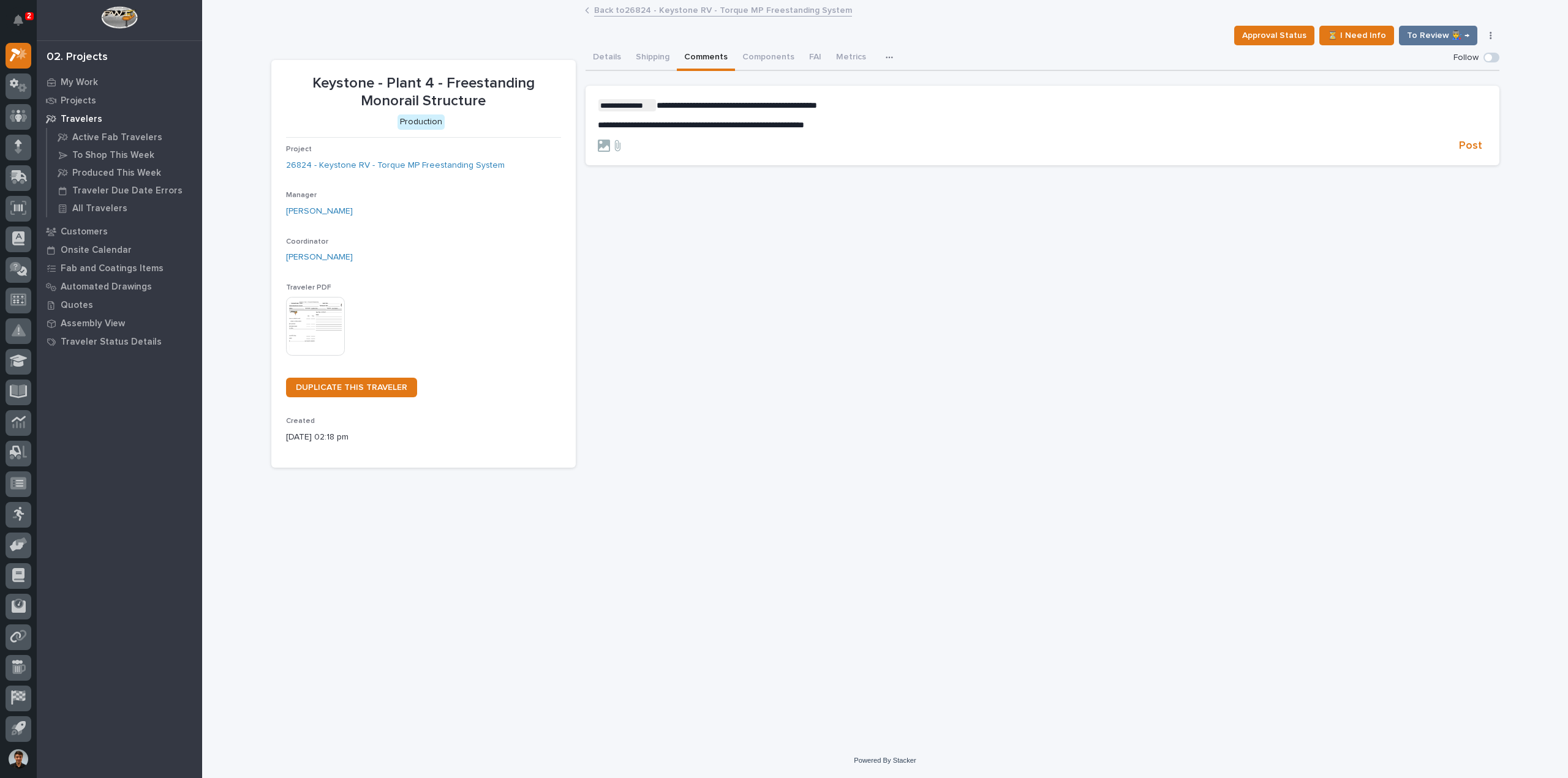
click at [889, 105] on p "**********" at bounding box center [1043, 105] width 889 height 13
click at [752, 108] on span "**********" at bounding box center [738, 106] width 164 height 9
click at [1465, 144] on span "Post" at bounding box center [1470, 146] width 23 height 14
